Goal: Task Accomplishment & Management: Use online tool/utility

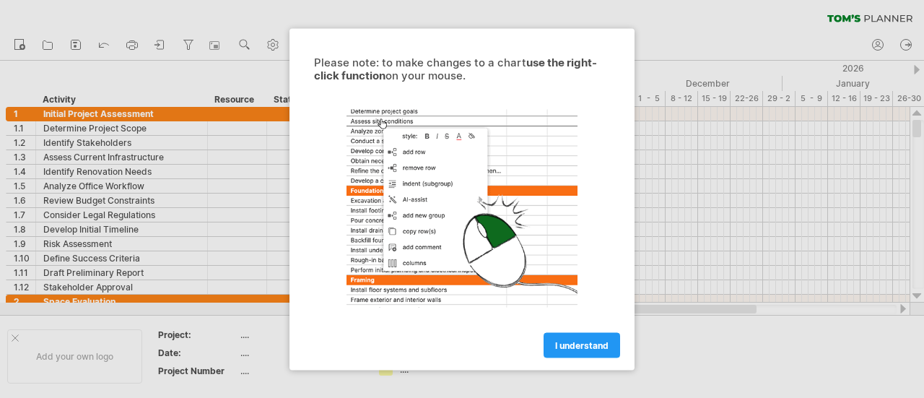
click at [567, 348] on span "I understand" at bounding box center [581, 344] width 53 height 11
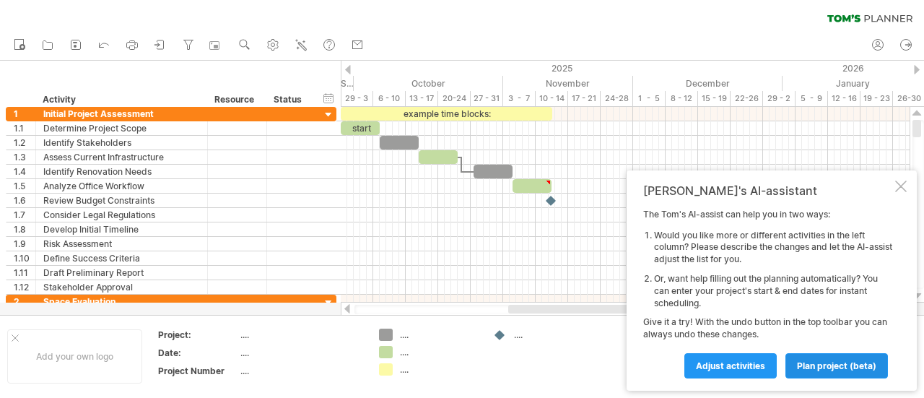
click at [827, 360] on span "plan project (beta)" at bounding box center [836, 365] width 79 height 11
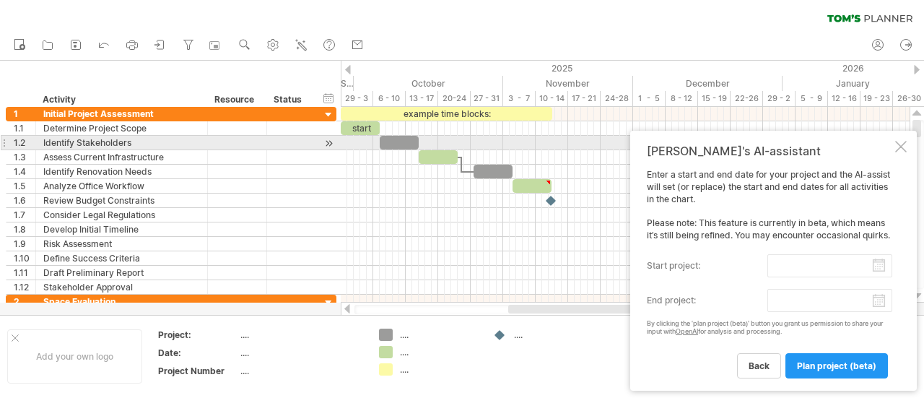
click at [900, 141] on div at bounding box center [901, 147] width 12 height 12
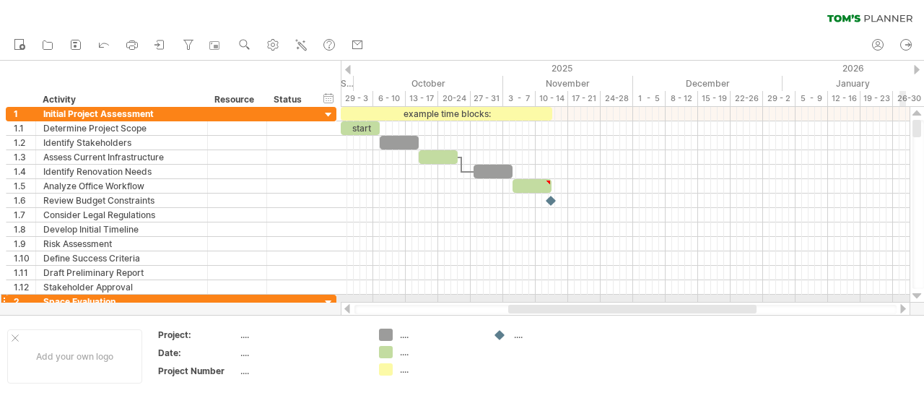
click at [917, 296] on div at bounding box center [916, 296] width 9 height 12
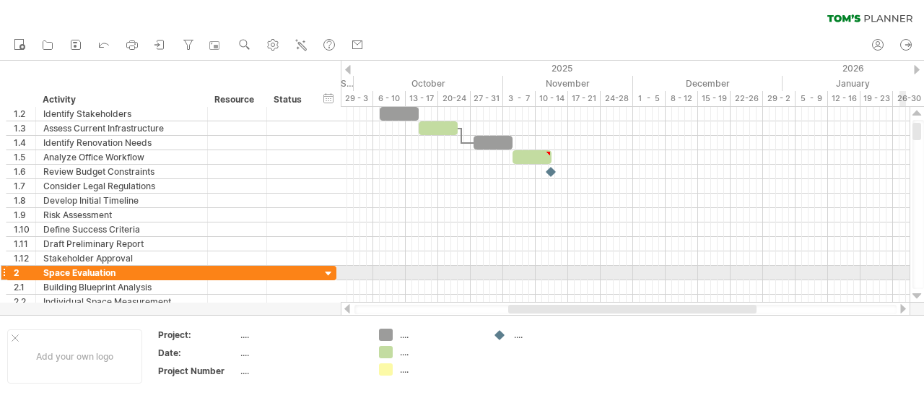
click at [917, 296] on div at bounding box center [916, 296] width 9 height 12
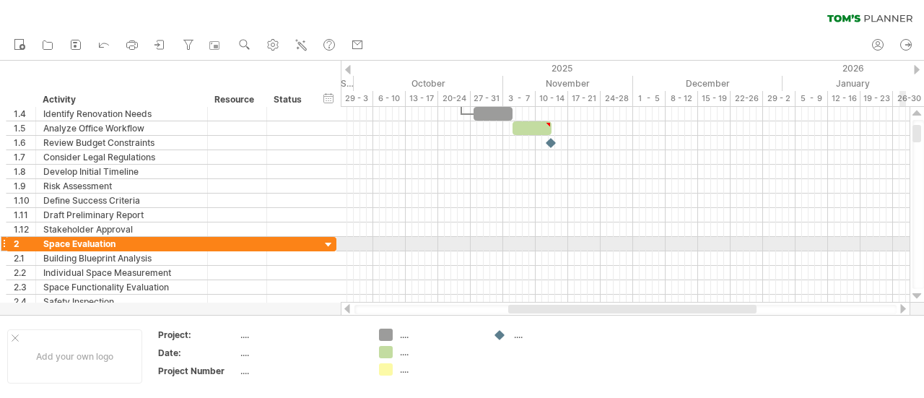
click at [917, 296] on div at bounding box center [916, 296] width 9 height 12
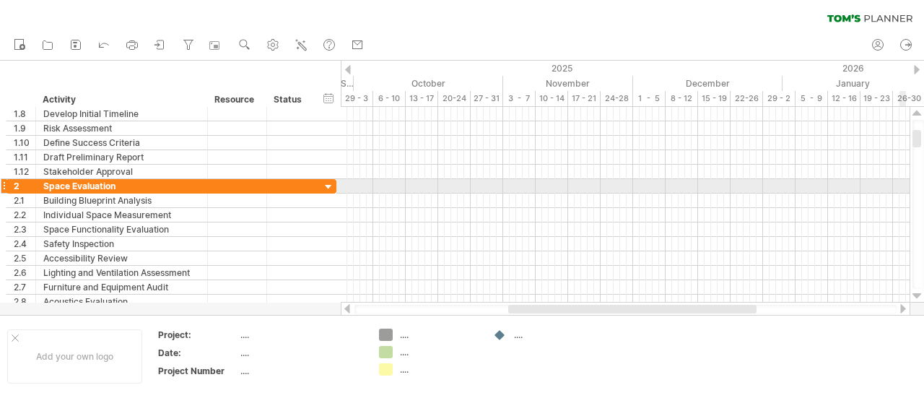
click at [917, 296] on div at bounding box center [916, 296] width 9 height 12
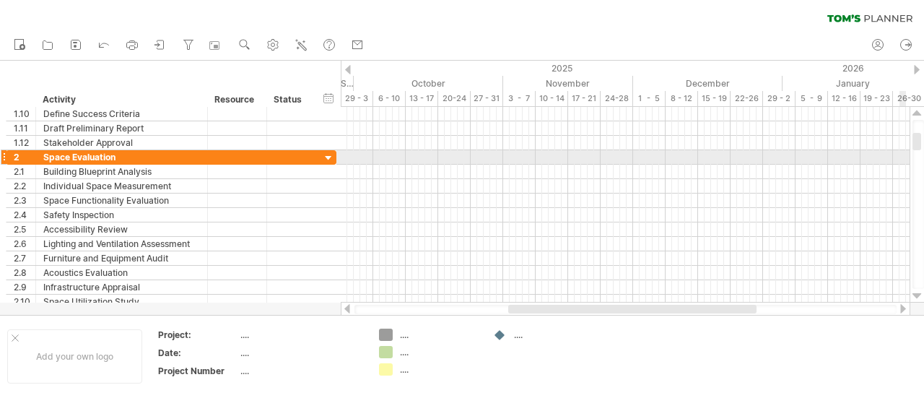
click at [917, 296] on div at bounding box center [916, 296] width 9 height 12
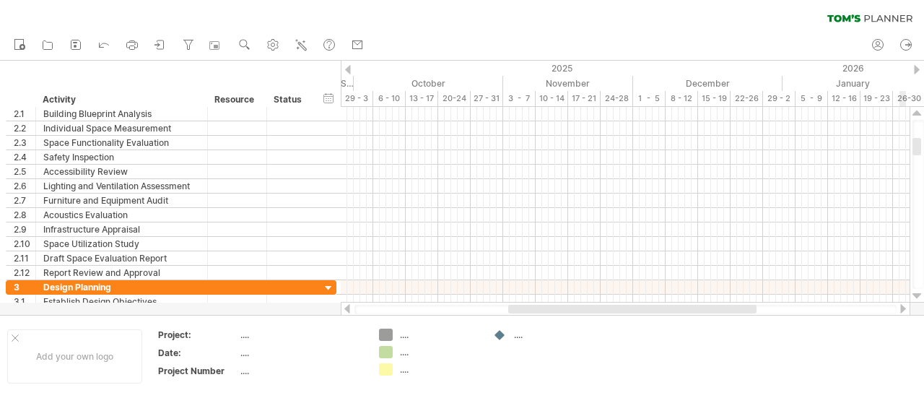
click at [917, 296] on div at bounding box center [916, 296] width 9 height 12
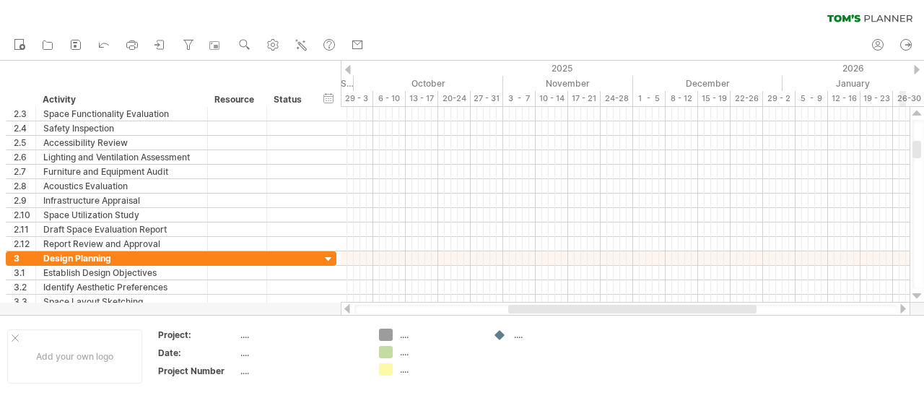
click at [917, 296] on div at bounding box center [916, 296] width 9 height 12
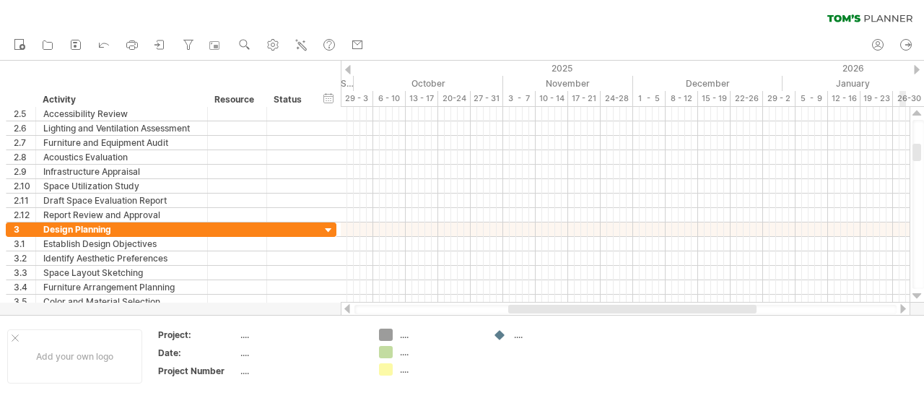
click at [917, 296] on div at bounding box center [916, 296] width 9 height 12
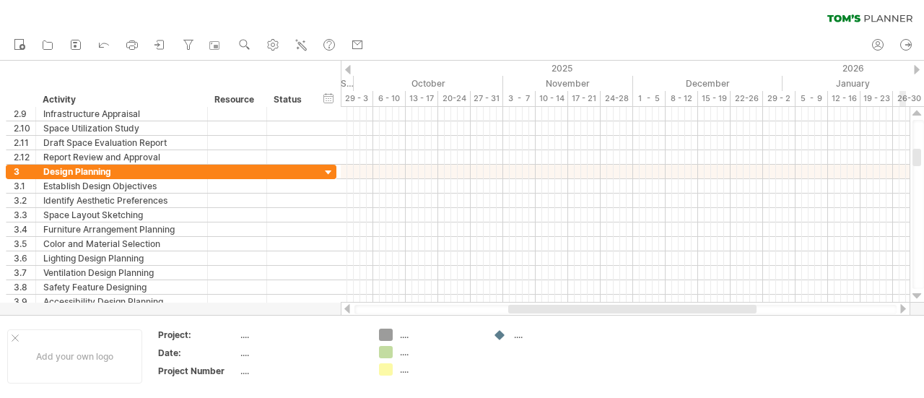
click at [917, 296] on div at bounding box center [916, 296] width 9 height 12
